Goal: Task Accomplishment & Management: Manage account settings

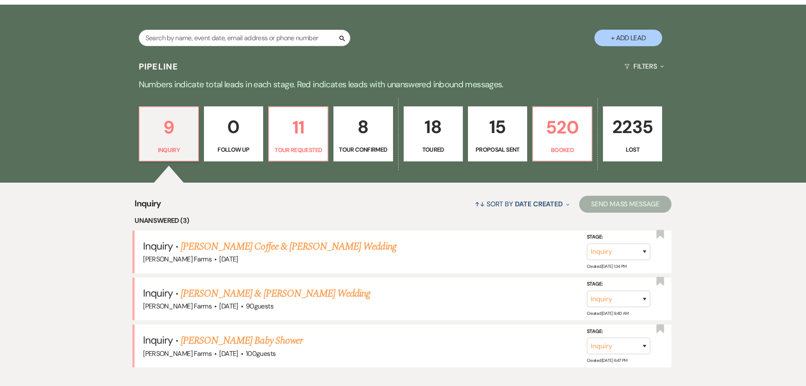
scroll to position [169, 0]
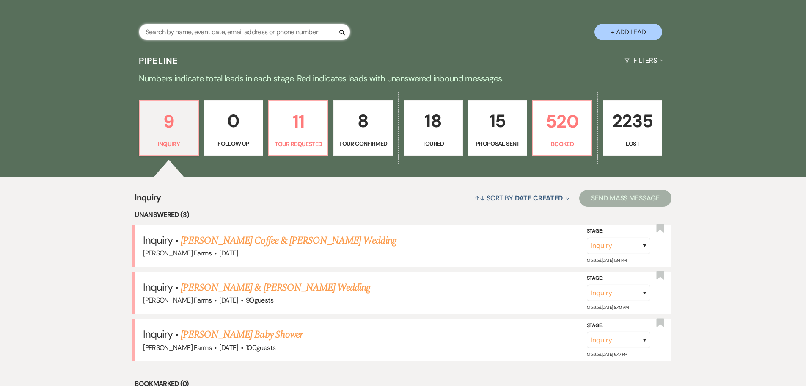
click at [264, 26] on input "text" at bounding box center [245, 32] width 212 height 17
click at [273, 28] on input "text" at bounding box center [245, 32] width 212 height 17
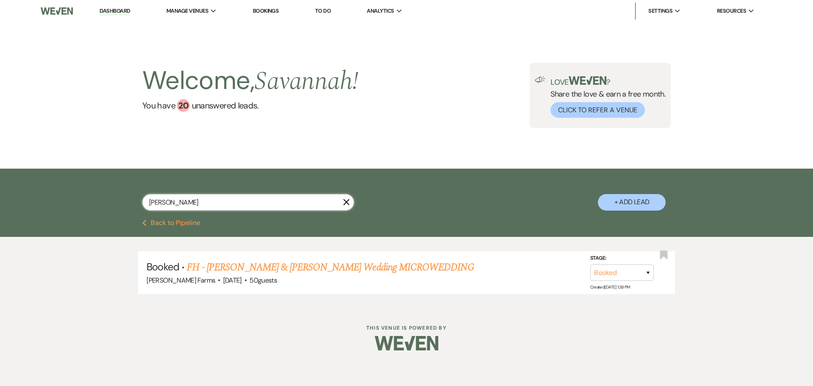
type input "sydnor"
click at [408, 267] on link "FH - Brandon Daniels & Andrea Sydnor's Wedding MICROWEDDING" at bounding box center [330, 266] width 287 height 15
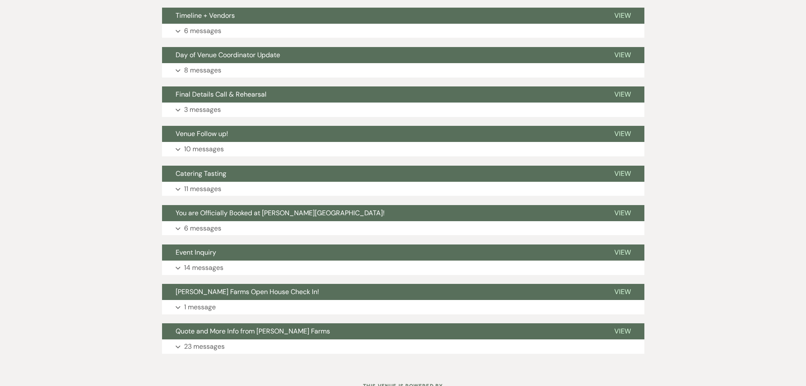
scroll to position [289, 0]
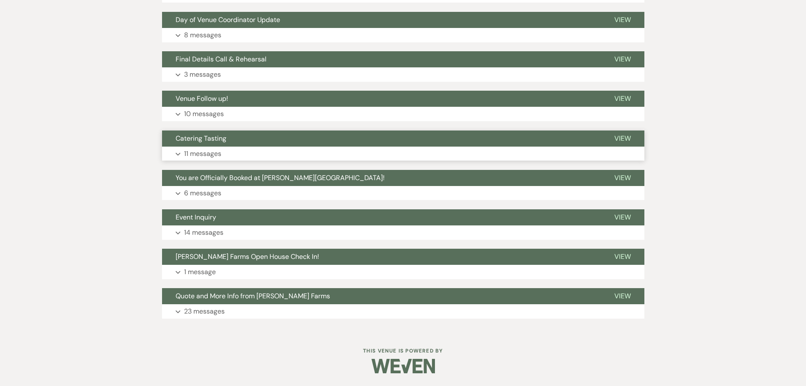
click at [230, 141] on button "Catering Tasting" at bounding box center [381, 138] width 439 height 16
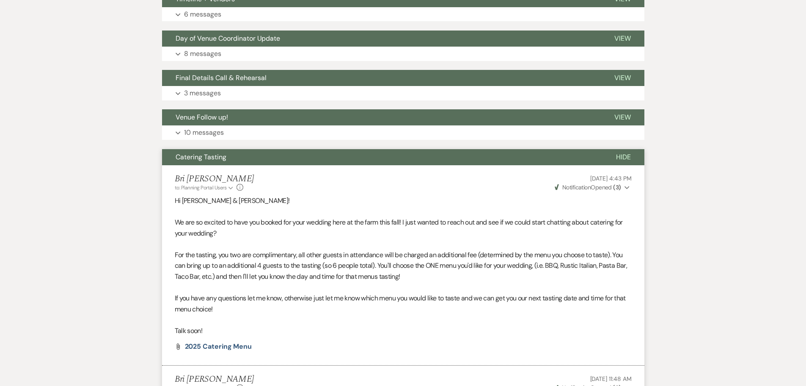
scroll to position [162, 0]
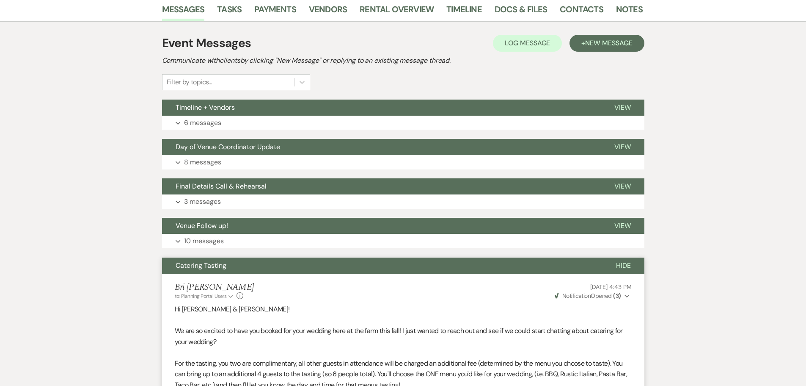
click at [628, 265] on span "Hide" at bounding box center [623, 265] width 15 height 9
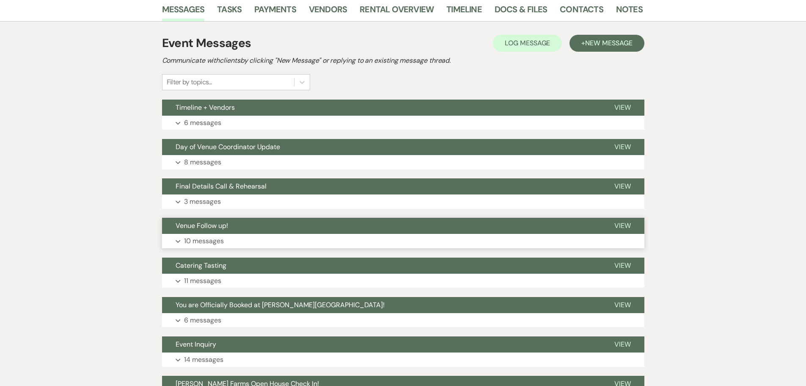
click at [357, 235] on button "Expand 10 messages" at bounding box center [403, 241] width 482 height 14
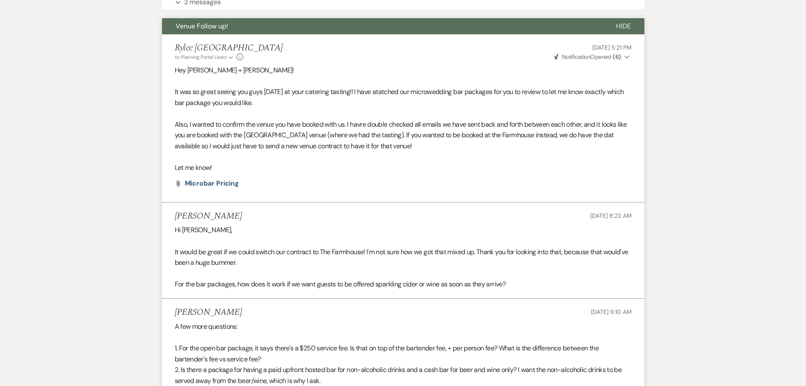
scroll to position [247, 0]
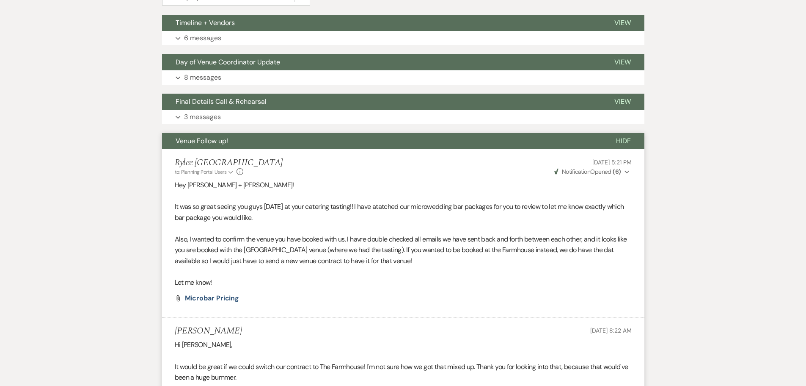
click at [623, 140] on span "Hide" at bounding box center [623, 140] width 15 height 9
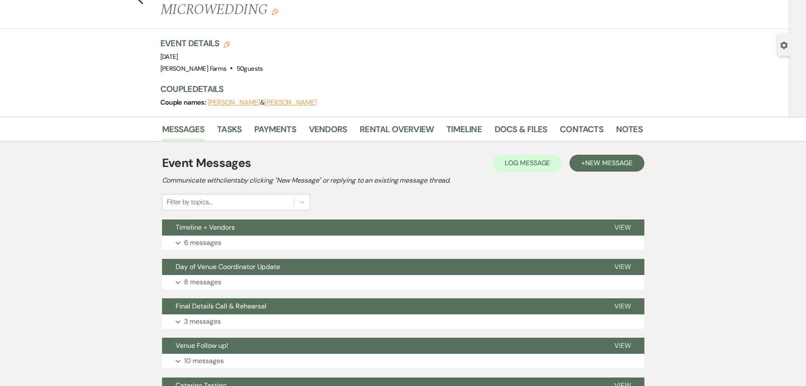
scroll to position [0, 0]
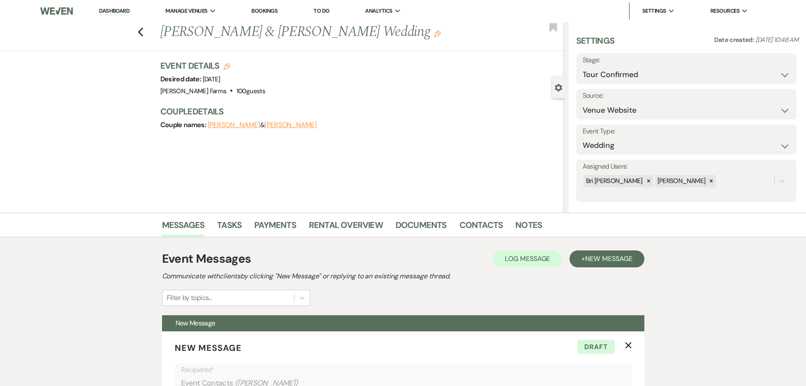
select select "4"
select select "5"
select select "2251"
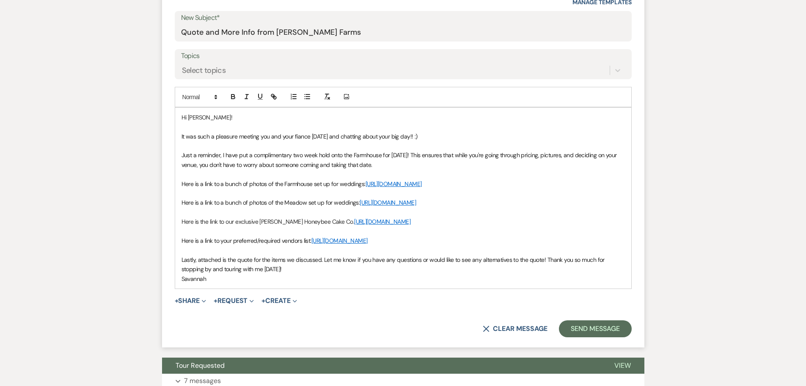
scroll to position [437, 0]
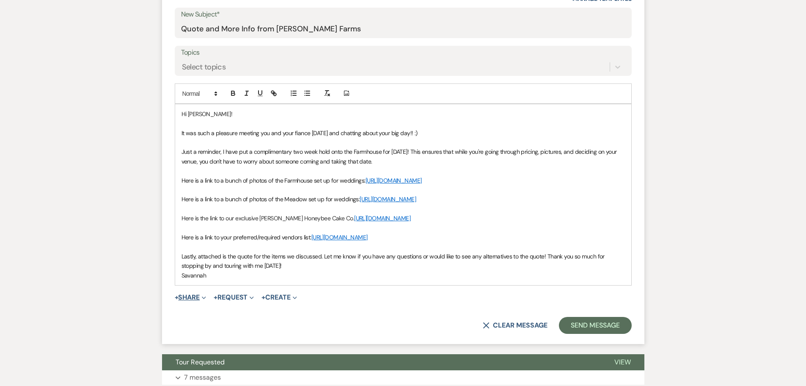
click at [206, 300] on icon "Expand" at bounding box center [204, 297] width 4 height 4
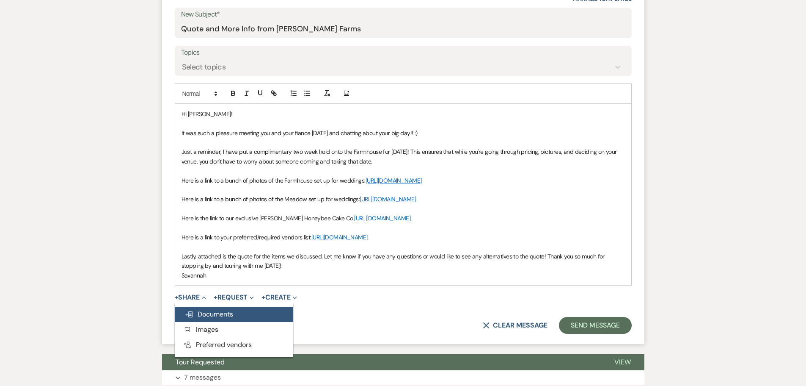
click at [229, 318] on span "Doc Upload Documents" at bounding box center [209, 313] width 48 height 9
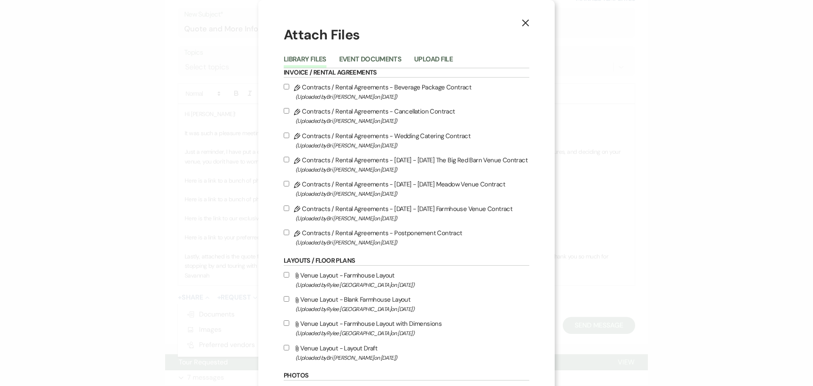
click at [443, 59] on button "Upload File" at bounding box center [433, 62] width 39 height 12
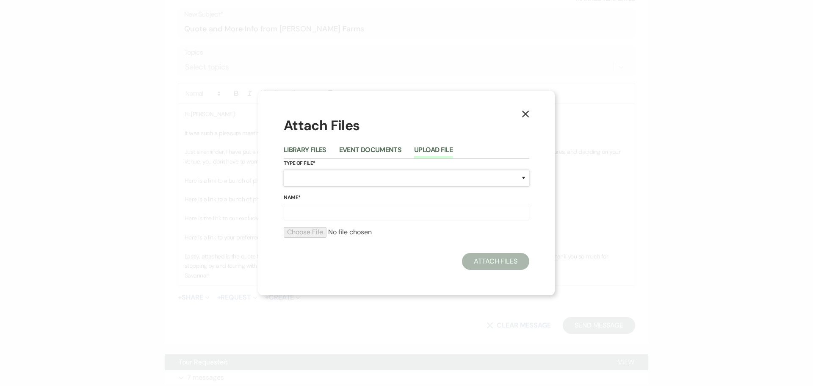
click at [433, 182] on select "Special Event Insurance Vendor Certificate of Insurance Contracts / Rental Agre…" at bounding box center [406, 178] width 245 height 17
select select "8"
click at [284, 170] on select "Special Event Insurance Vendor Certificate of Insurance Contracts / Rental Agre…" at bounding box center [406, 178] width 245 height 17
click at [360, 218] on input "Name*" at bounding box center [406, 212] width 245 height 17
type input "Farmhouse Quote"
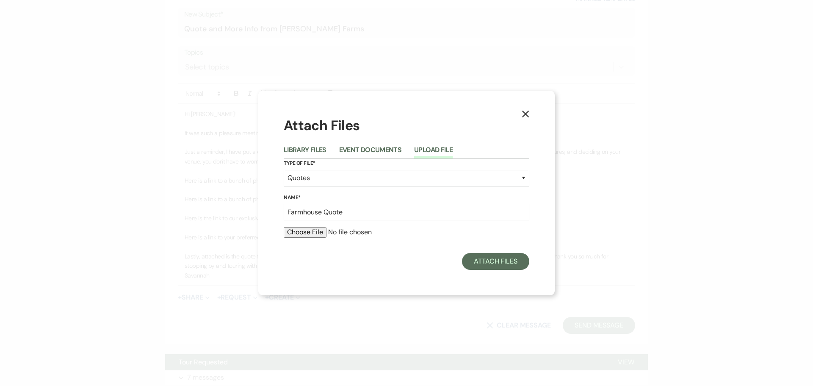
click at [311, 231] on input "file" at bounding box center [406, 232] width 245 height 10
type input "C:\fakepath\FARMHOUSE WEDDING QUOTE - [PERSON_NAME].docx.pdf"
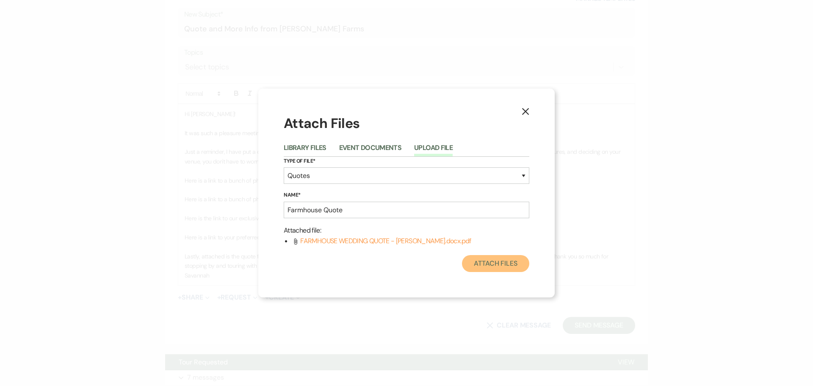
click at [500, 266] on button "Attach Files" at bounding box center [495, 263] width 67 height 17
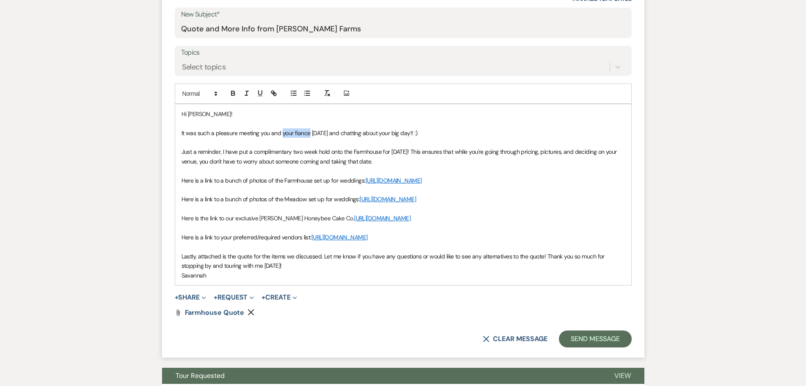
drag, startPoint x: 281, startPoint y: 134, endPoint x: 309, endPoint y: 135, distance: 27.1
click at [309, 135] on span "It was such a pleasure meeting you and your fiance [DATE] and chatting about yo…" at bounding box center [300, 133] width 236 height 8
click at [495, 280] on p "Savannah" at bounding box center [404, 274] width 444 height 9
click at [595, 347] on button "Send Message" at bounding box center [595, 338] width 72 height 17
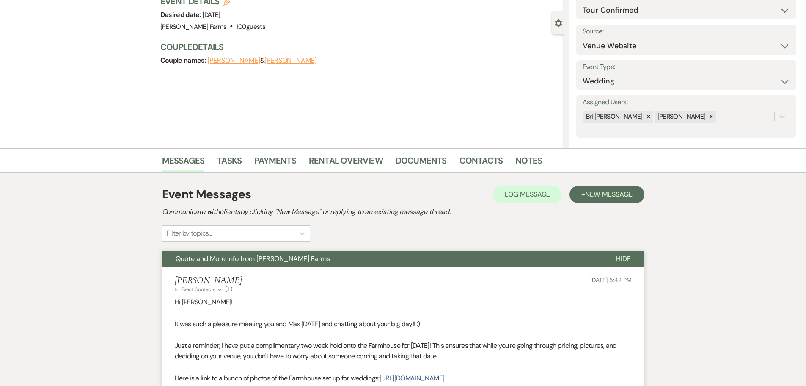
scroll to position [0, 0]
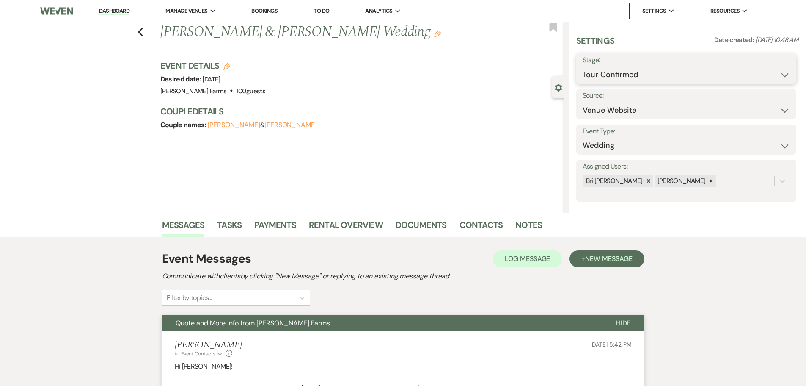
click at [678, 67] on select "Inquiry Follow Up Tour Requested Tour Confirmed Toured Proposal Sent Booked Lost" at bounding box center [686, 74] width 207 height 17
select select "6"
click at [583, 66] on select "Inquiry Follow Up Tour Requested Tour Confirmed Toured Proposal Sent Booked Lost" at bounding box center [686, 74] width 207 height 17
click at [757, 74] on button "Save" at bounding box center [773, 68] width 48 height 17
click at [365, 147] on div "Previous [PERSON_NAME] & [PERSON_NAME] Wedding Edit Bookmark Gear Settings Sett…" at bounding box center [282, 117] width 565 height 190
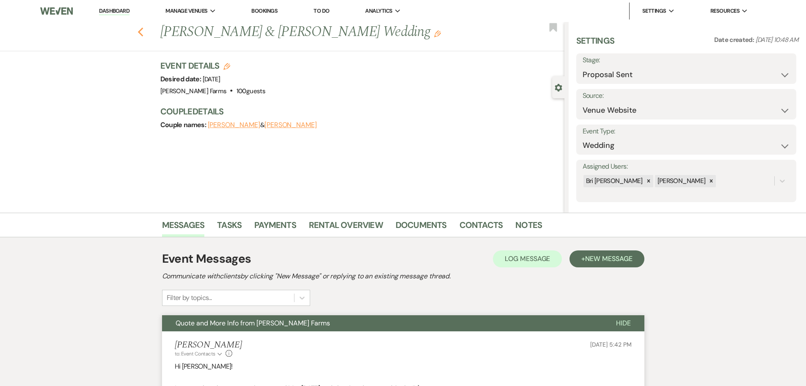
click at [142, 30] on icon "Previous" at bounding box center [141, 32] width 6 height 10
select select "4"
select select "6"
select select "4"
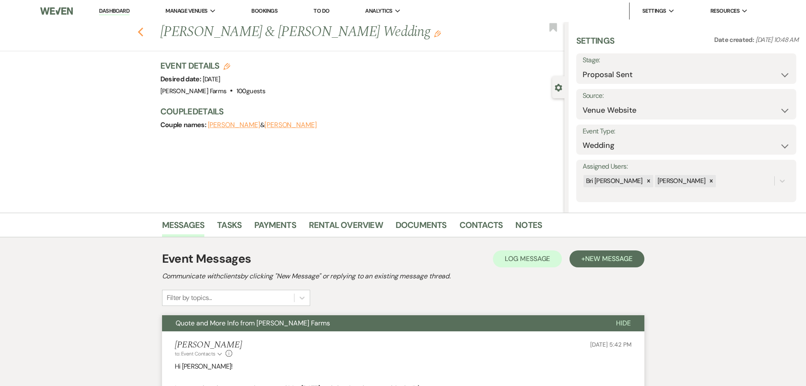
select select "4"
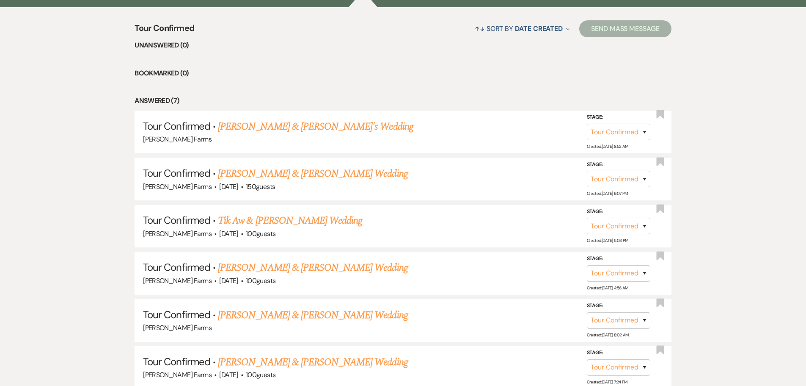
scroll to position [330, 0]
